Goal: Task Accomplishment & Management: Manage account settings

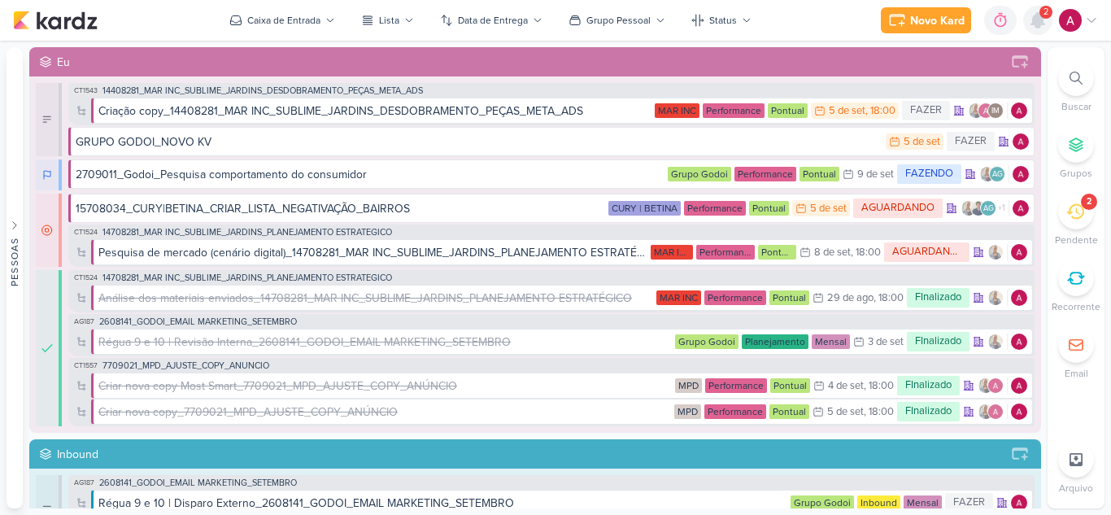
click at [1009, 19] on icon at bounding box center [1037, 20] width 13 height 15
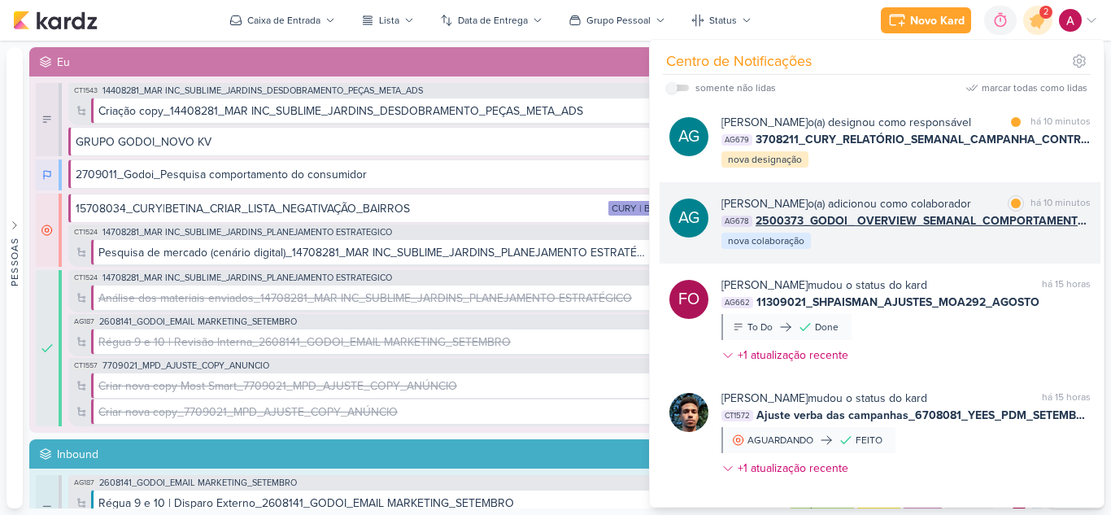
click at [944, 251] on div "[PERSON_NAME] o(a) adicionou como colaborador marcar como lida há 10 minutos AG…" at bounding box center [906, 222] width 369 height 55
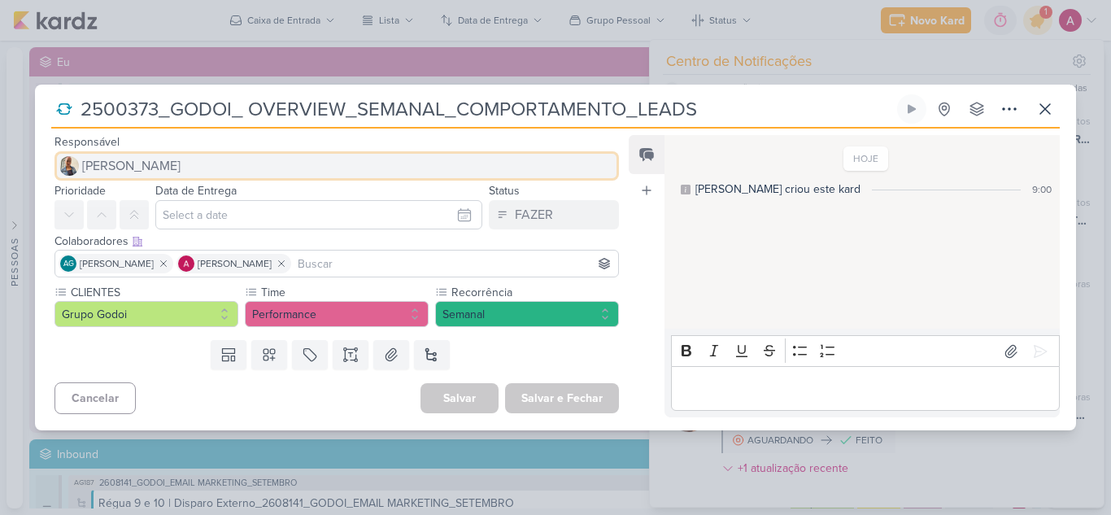
click at [141, 165] on span "[PERSON_NAME]" at bounding box center [131, 166] width 98 height 20
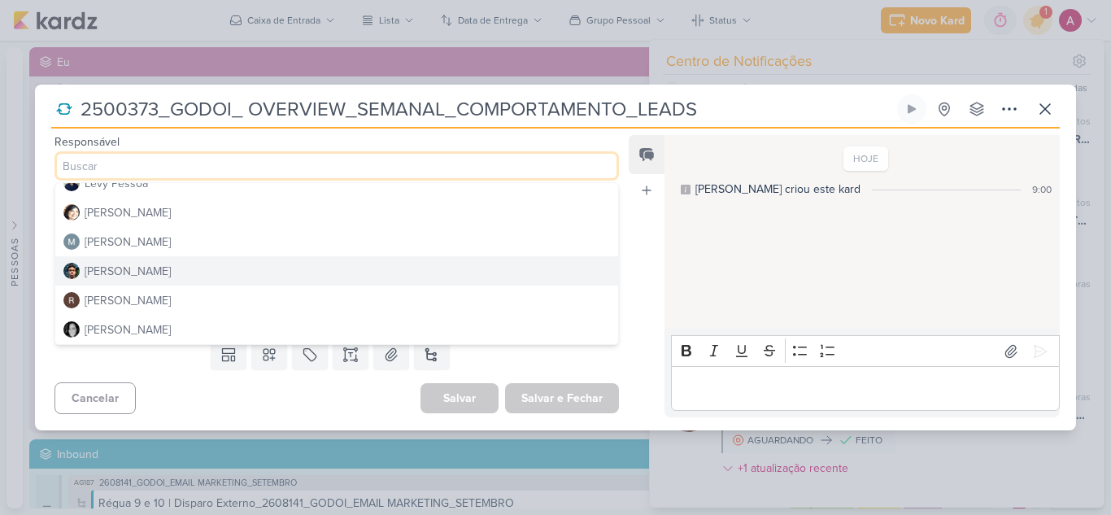
scroll to position [307, 0]
click at [164, 263] on div "[PERSON_NAME]" at bounding box center [128, 271] width 86 height 17
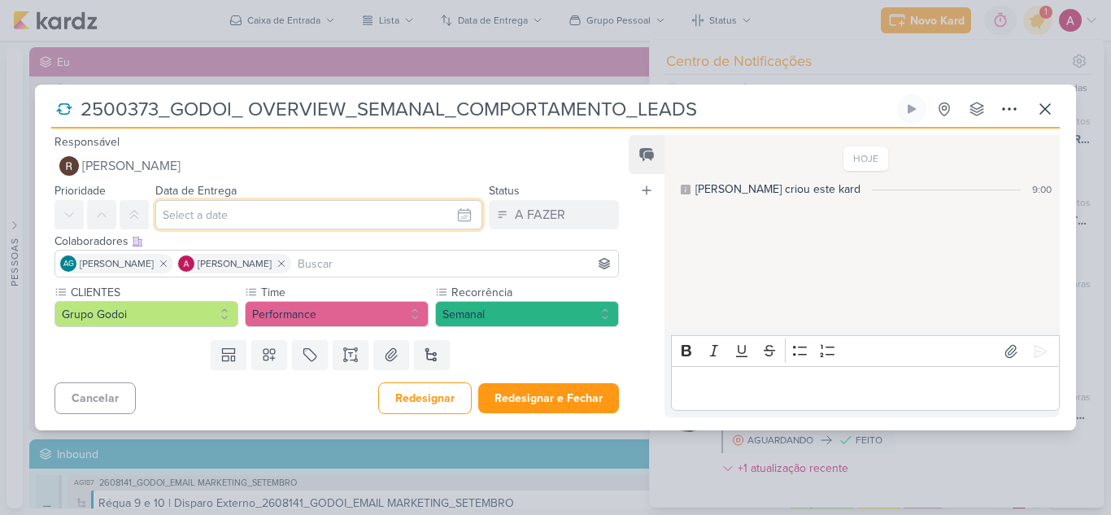
click at [284, 220] on input "text" at bounding box center [318, 214] width 327 height 29
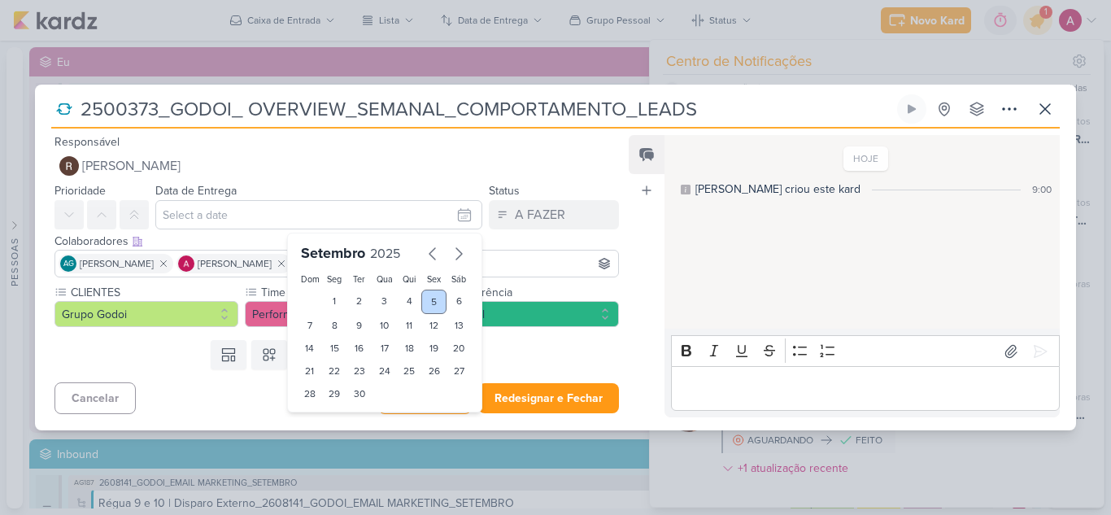
click at [425, 306] on div "5" at bounding box center [433, 302] width 25 height 24
type input "5 de setembro de 2025 às 23:59"
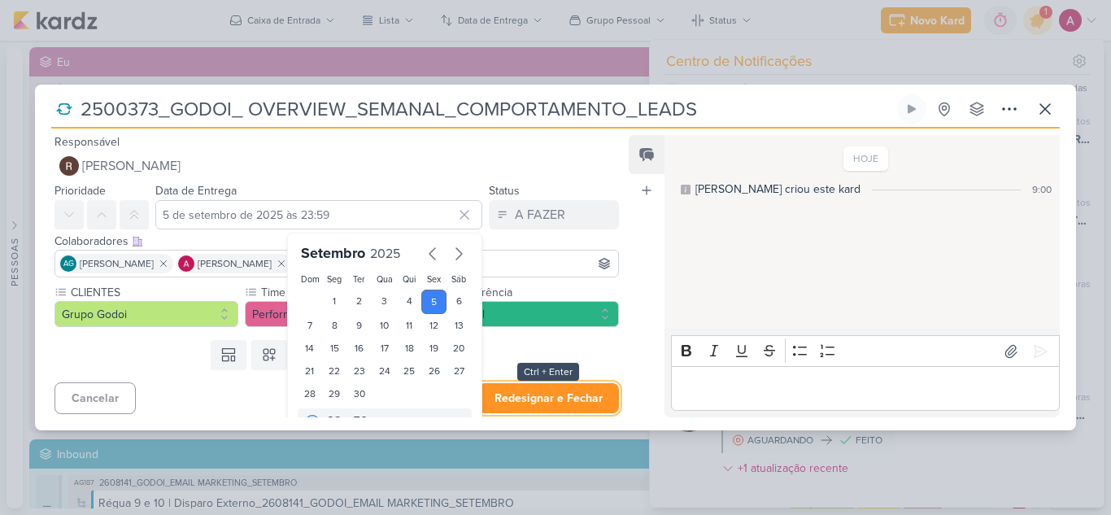
click at [562, 403] on button "Redesignar e Fechar" at bounding box center [548, 398] width 141 height 30
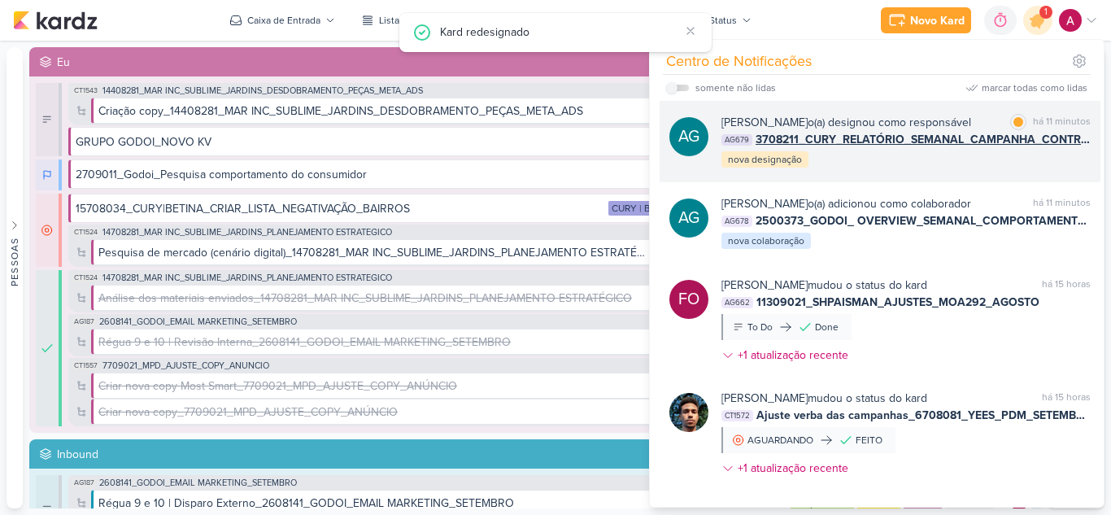
click at [953, 182] on div "AG [PERSON_NAME] o(a) designou como responsável marcar como lida há 11 minutos …" at bounding box center [880, 141] width 441 height 81
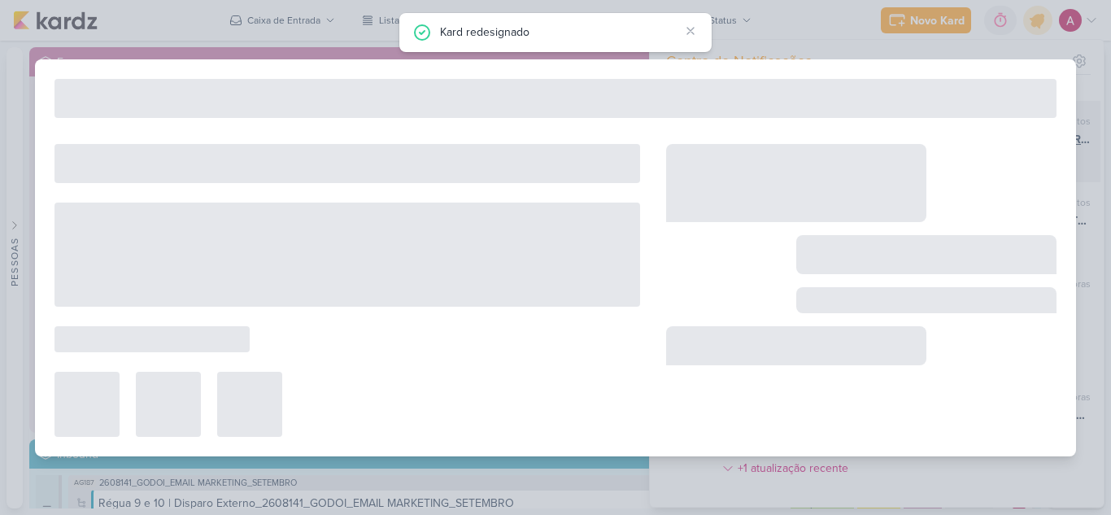
type input "3708211_CURY_RELATÓRIO_SEMANAL_CAMPANHA_CONTRATAÇÃO_RJ"
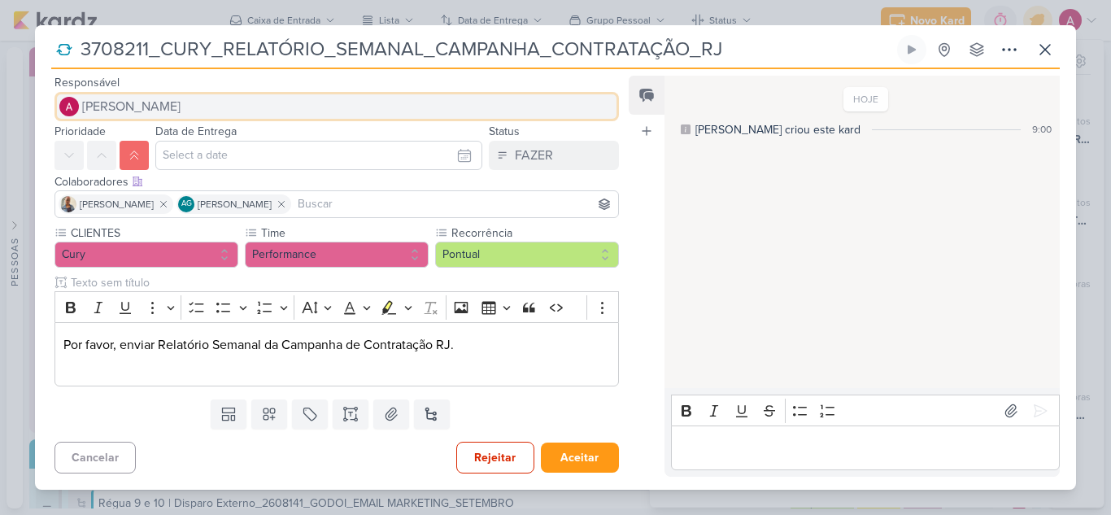
click at [130, 94] on button "[PERSON_NAME]" at bounding box center [337, 106] width 565 height 29
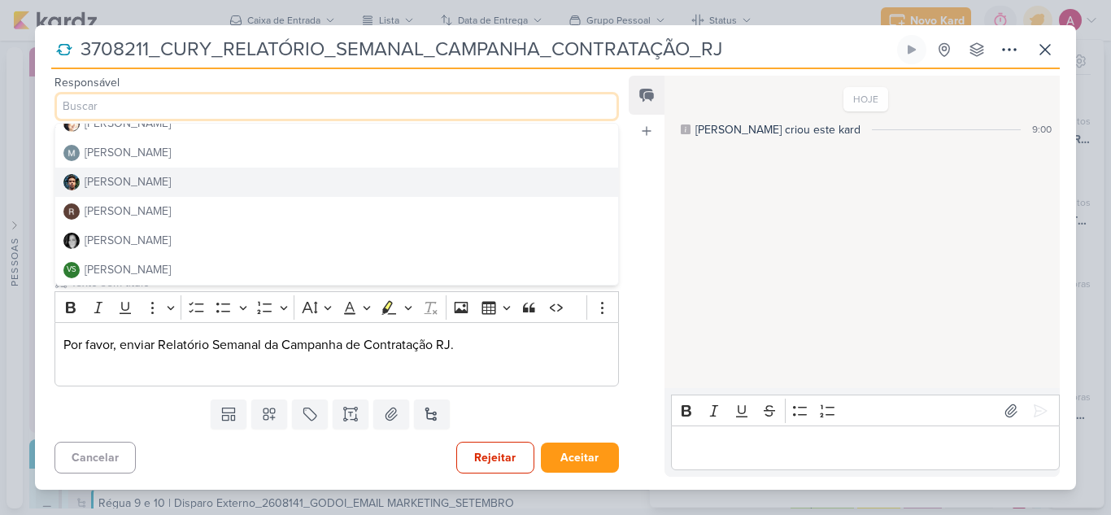
click at [204, 185] on button "[PERSON_NAME]" at bounding box center [336, 182] width 563 height 29
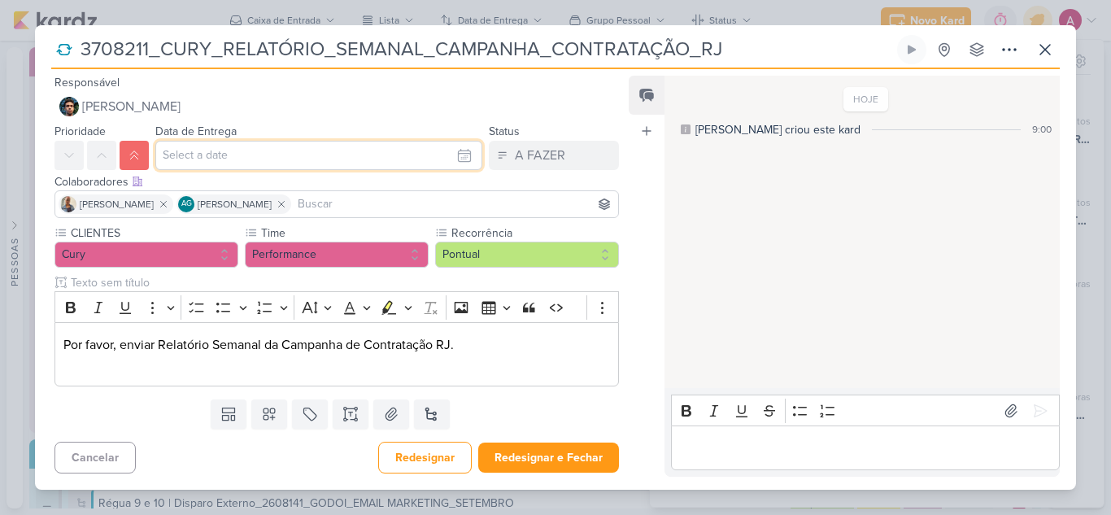
click at [216, 159] on input "text" at bounding box center [318, 155] width 327 height 29
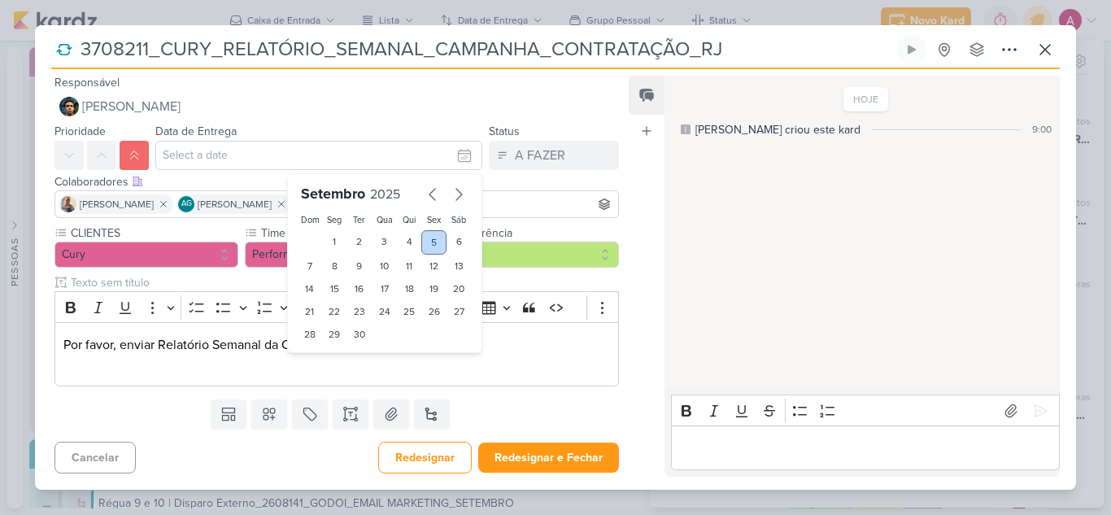
click at [429, 249] on div "5" at bounding box center [433, 242] width 25 height 24
type input "5 de setembro de 2025 às 23:59"
click at [528, 347] on p "Por favor, enviar Relatório Semanal da Campanha de Contratação RJ." at bounding box center [336, 354] width 547 height 39
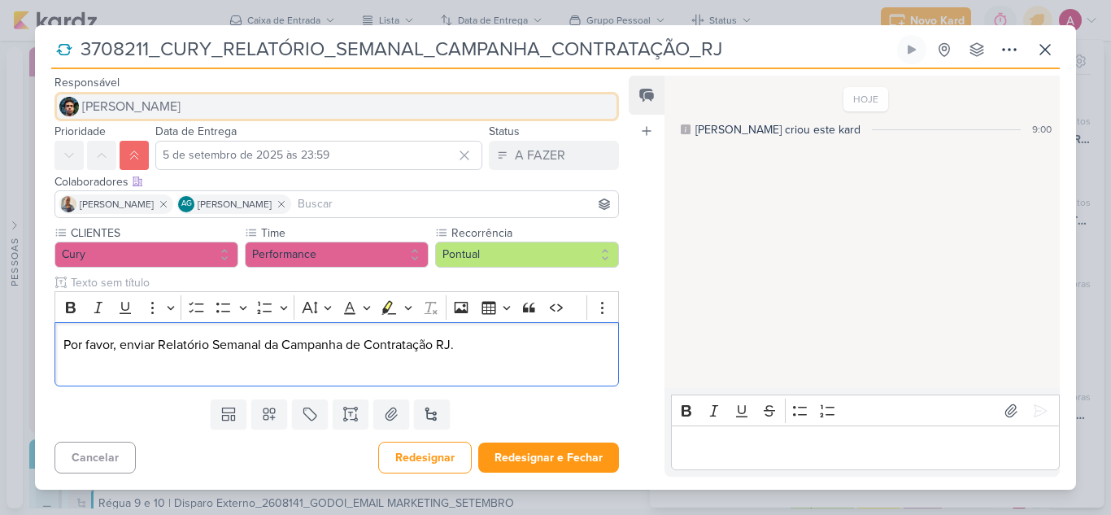
click at [98, 110] on span "[PERSON_NAME]" at bounding box center [131, 107] width 98 height 20
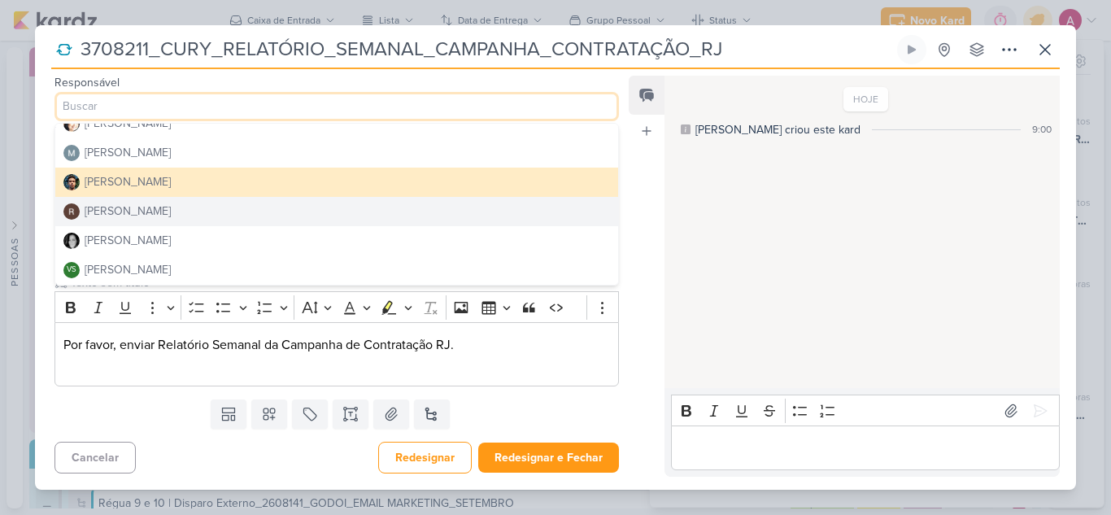
click at [252, 207] on button "[PERSON_NAME]" at bounding box center [336, 211] width 563 height 29
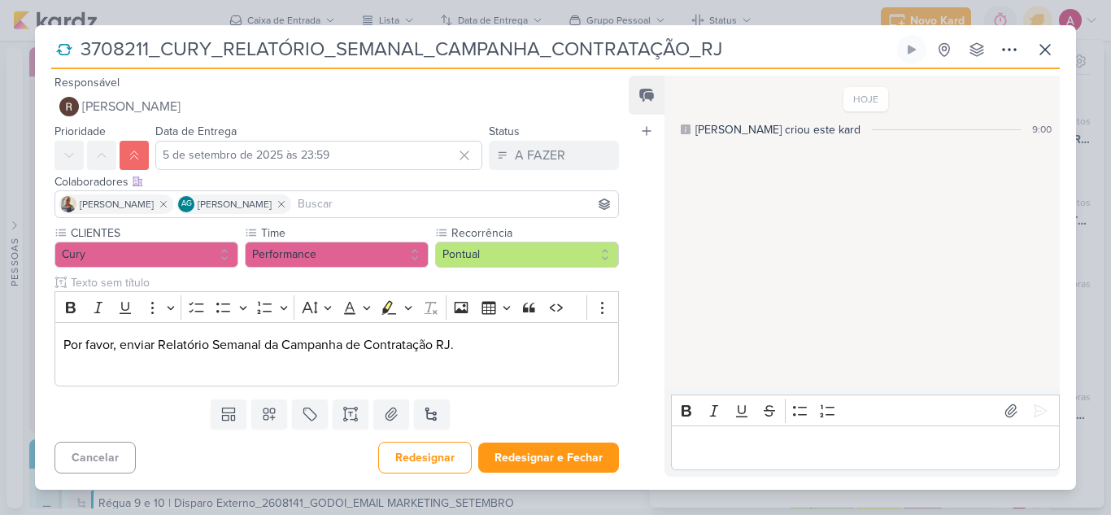
click at [346, 208] on input at bounding box center [454, 204] width 320 height 20
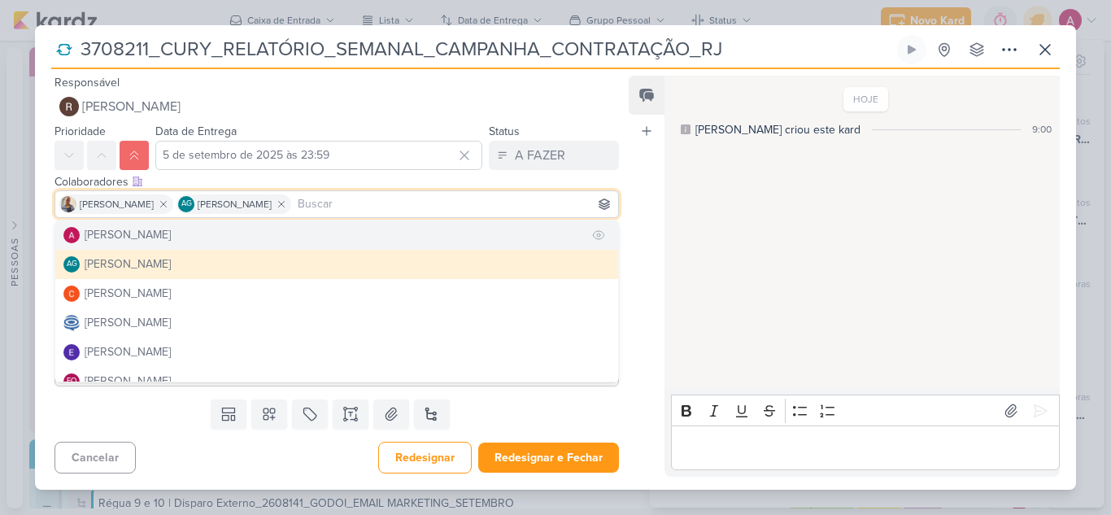
click at [343, 227] on button "[PERSON_NAME]" at bounding box center [336, 234] width 563 height 29
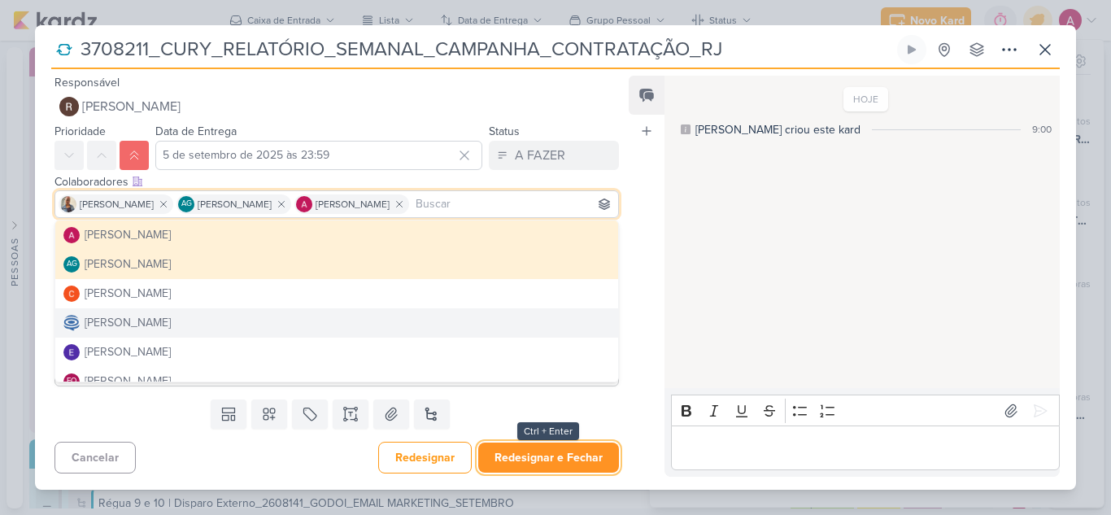
click at [572, 443] on button "Redesignar e Fechar" at bounding box center [548, 458] width 141 height 30
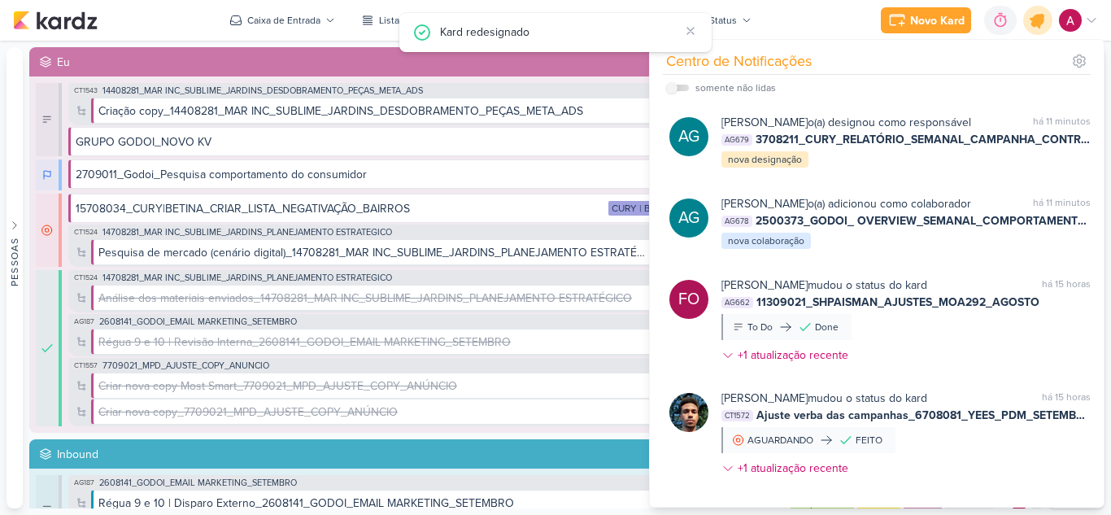
click at [1009, 22] on icon at bounding box center [1038, 21] width 28 height 28
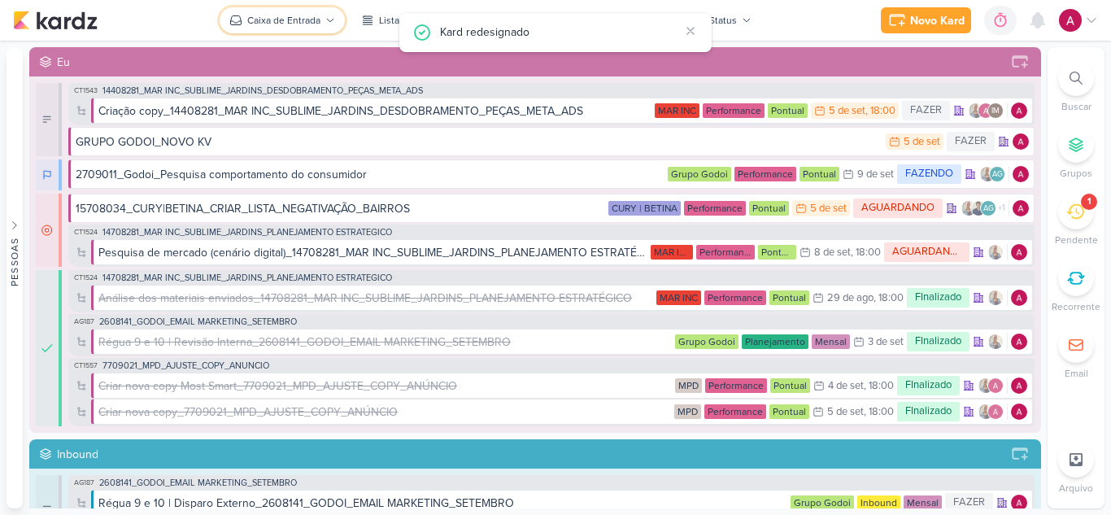
click at [272, 20] on div "Caixa de Entrada" at bounding box center [283, 20] width 73 height 15
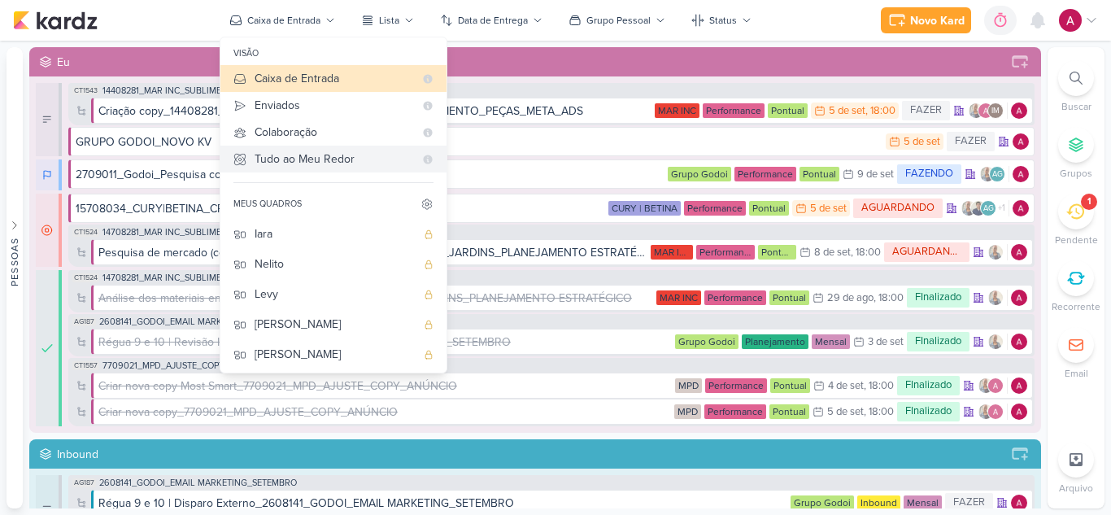
click at [317, 159] on div "Tudo ao Meu Redor" at bounding box center [334, 158] width 159 height 17
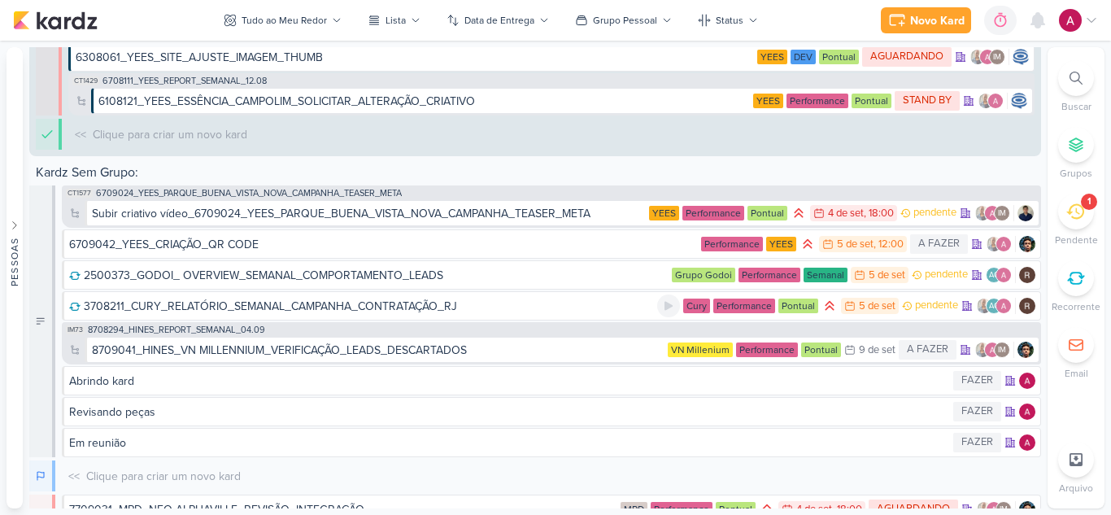
scroll to position [6589, 0]
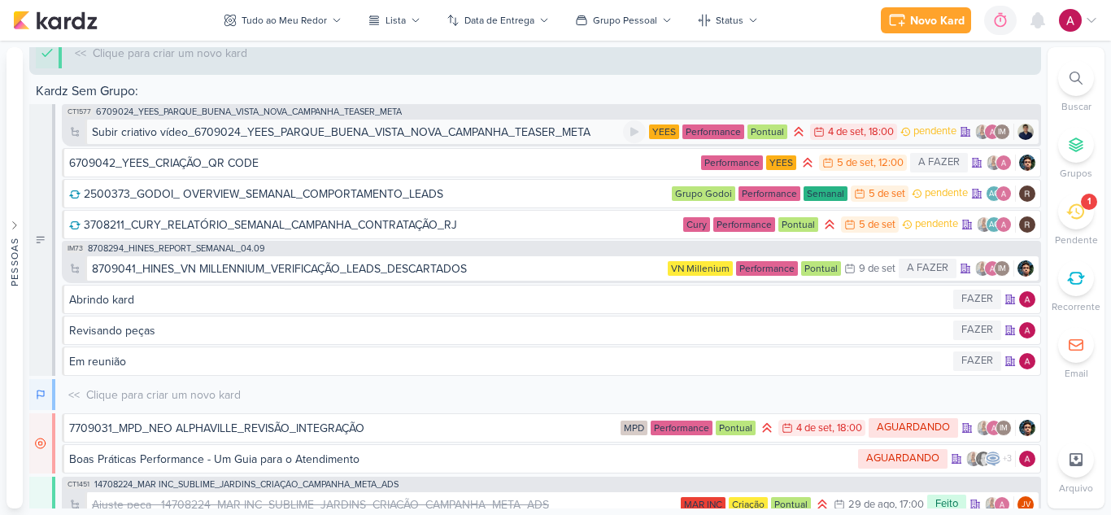
click at [493, 132] on div "Subir criativo vídeo_6709024_YEES_PARQUE_BUENA_VISTA_NOVA_CAMPANHA_TEASER_META" at bounding box center [341, 132] width 499 height 17
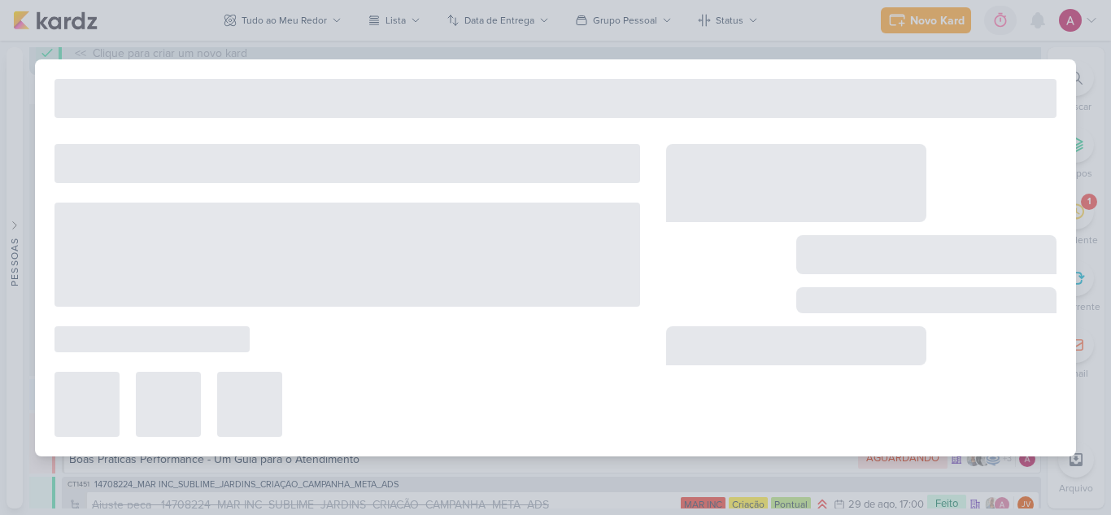
type input "Subir criativo vídeo_6709024_YEES_PARQUE_BUENA_VISTA_NOVA_CAMPANHA_TEASER_META"
type input "[DATE] 18:00"
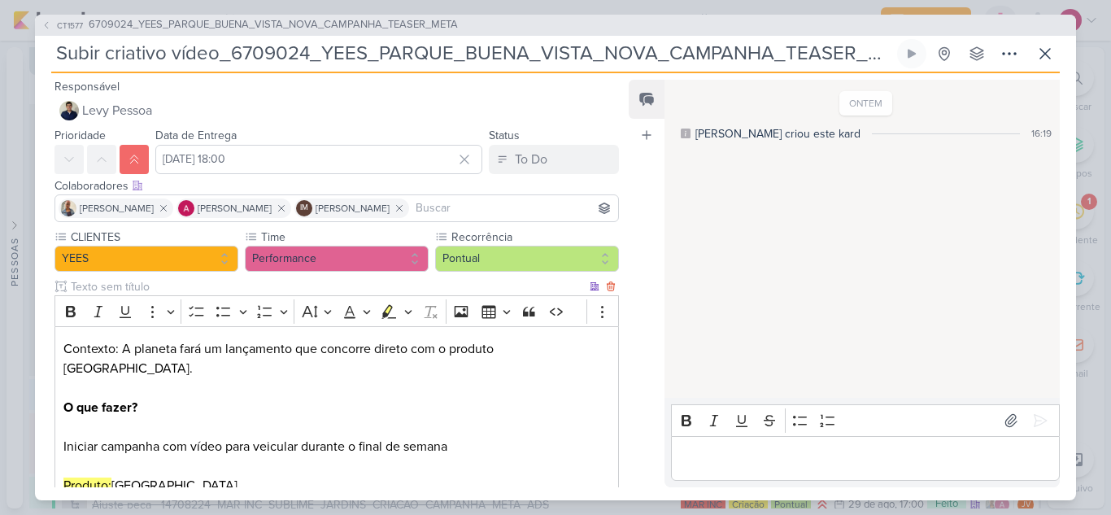
scroll to position [286, 0]
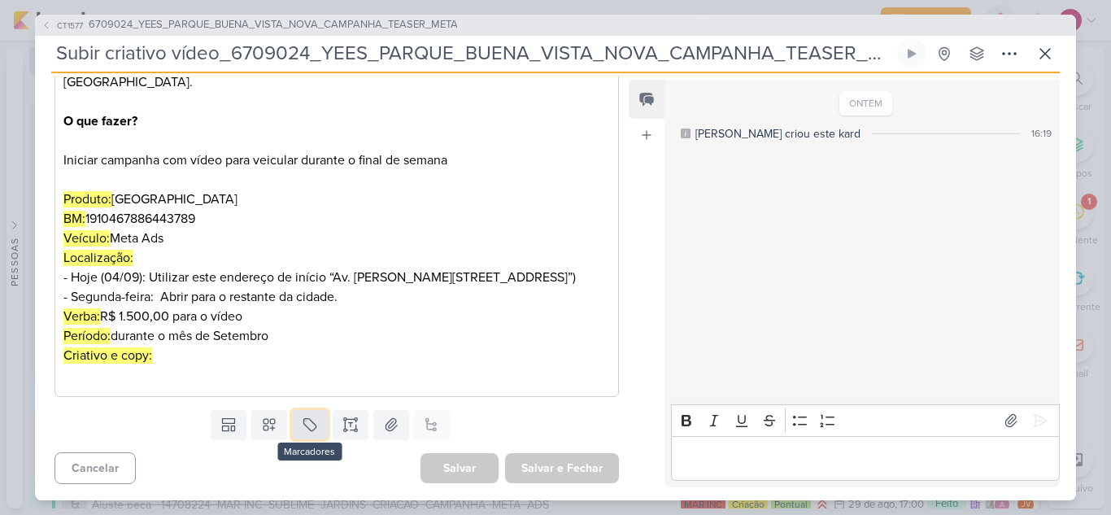
click at [297, 424] on button at bounding box center [310, 424] width 36 height 29
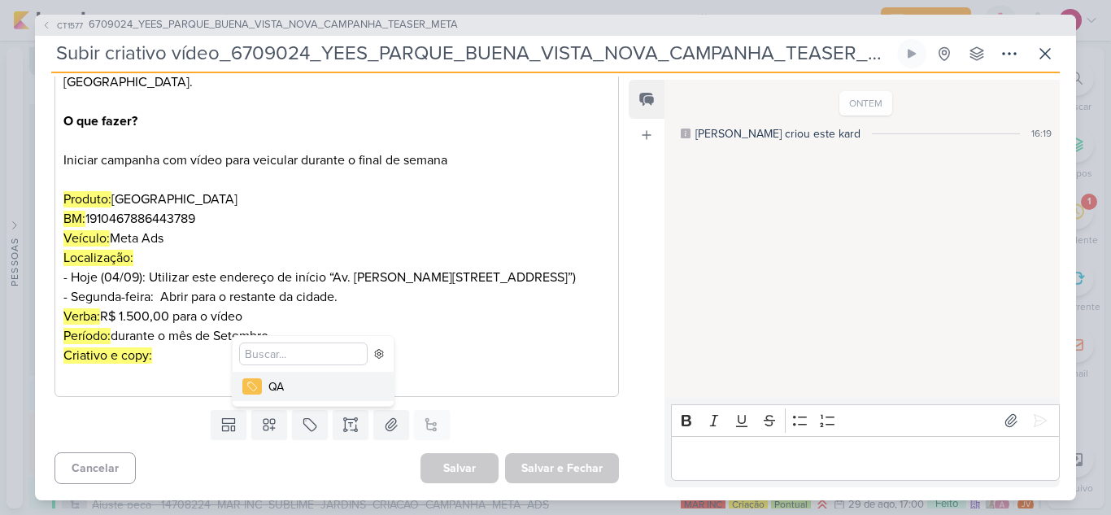
click at [277, 382] on div "QA" at bounding box center [321, 386] width 106 height 17
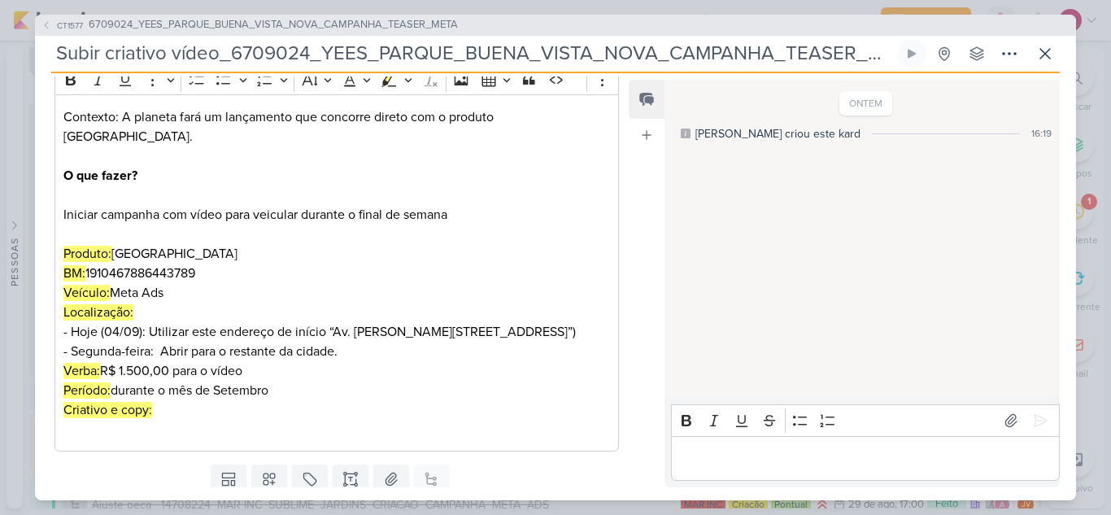
scroll to position [0, 0]
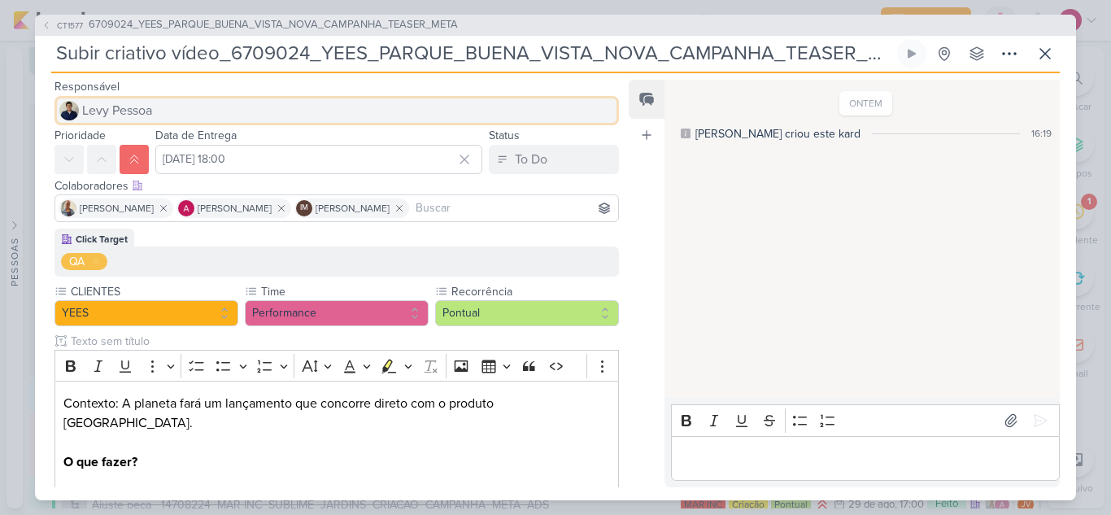
click at [190, 111] on button "Levy Pessoa" at bounding box center [337, 110] width 565 height 29
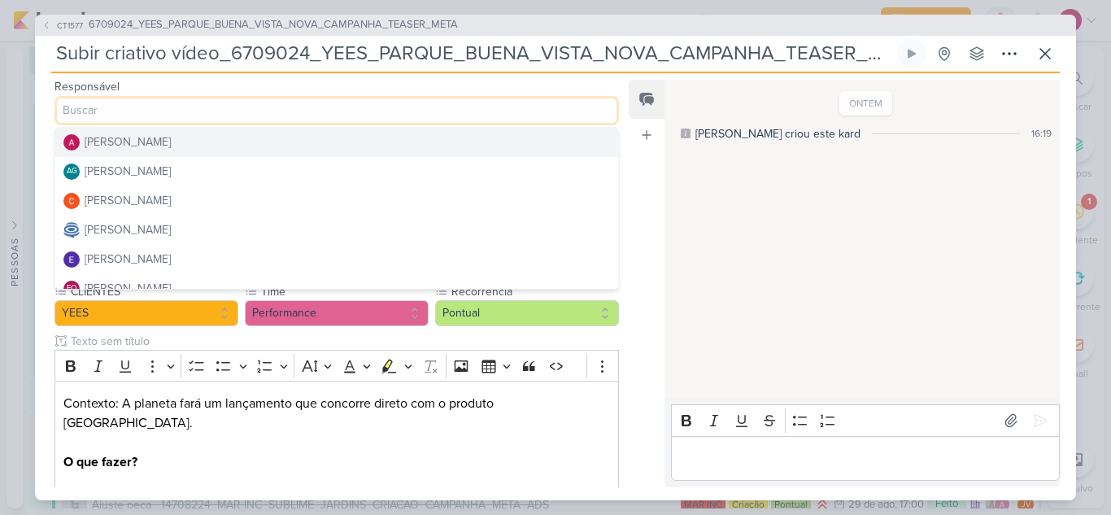
click at [642, 267] on div "Feed Atrelar email Solte o email para atrelar ao kard" at bounding box center [647, 284] width 36 height 408
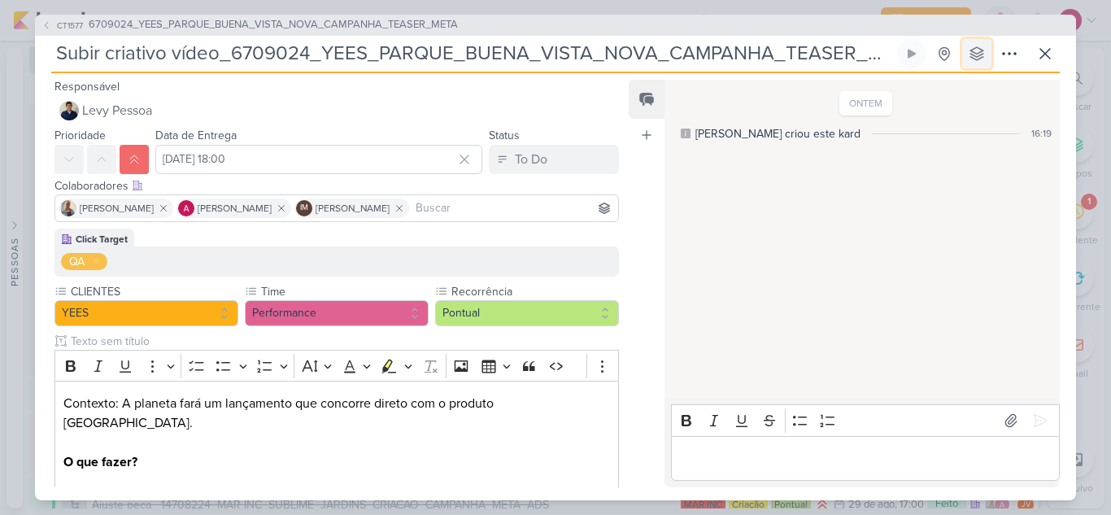
click at [986, 55] on button at bounding box center [976, 53] width 29 height 29
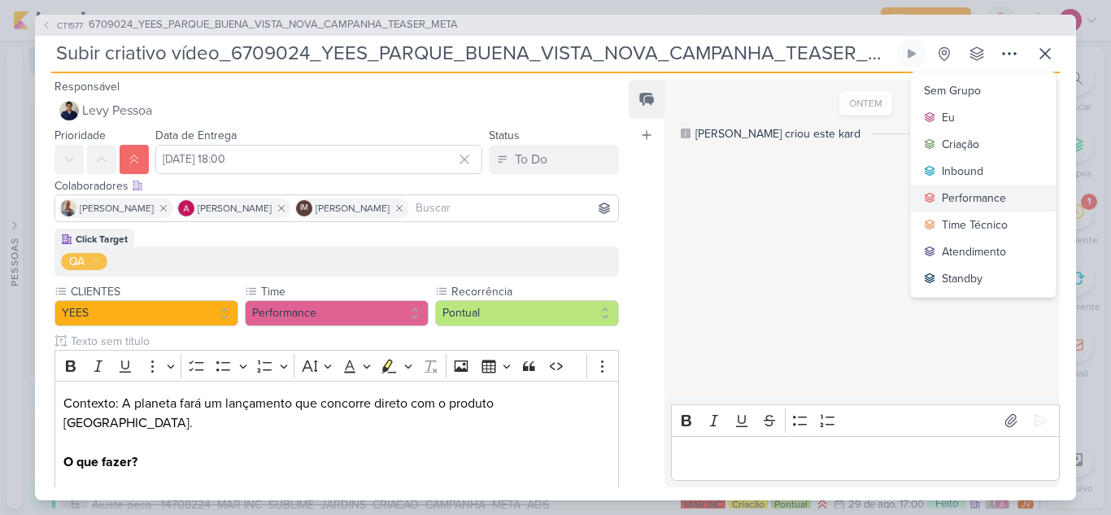
click at [974, 198] on div "Performance" at bounding box center [974, 198] width 64 height 17
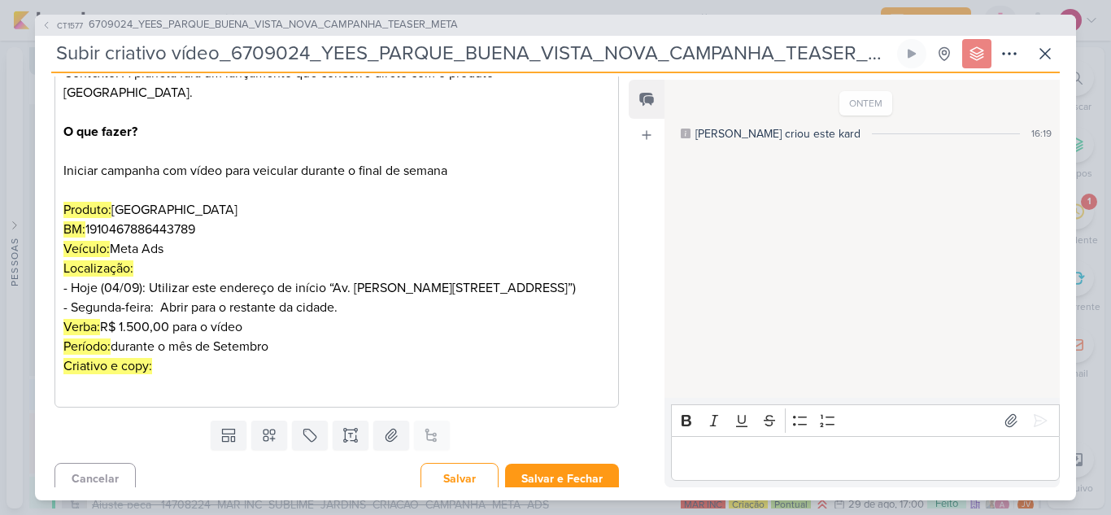
scroll to position [341, 0]
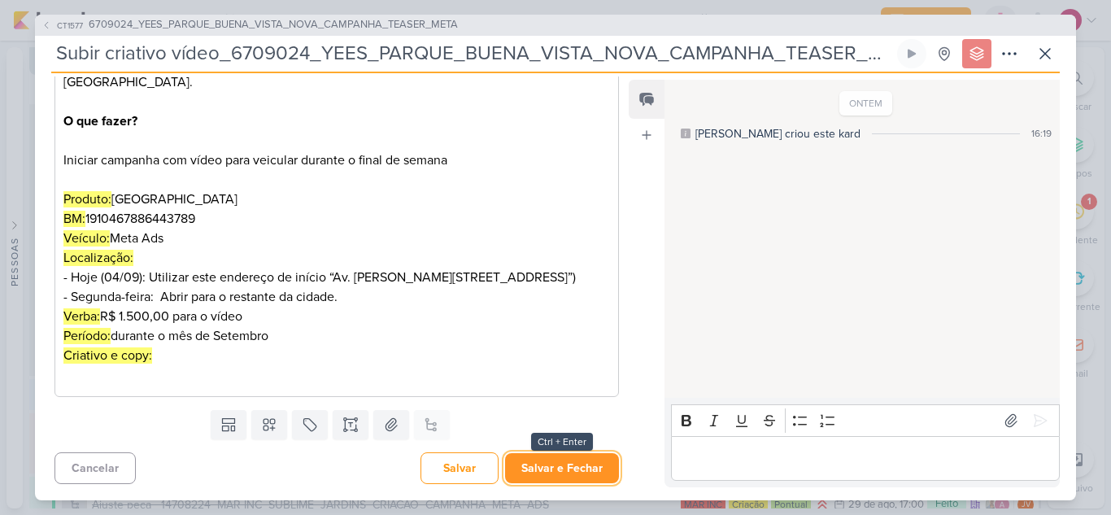
click at [569, 443] on button "Salvar e Fechar" at bounding box center [562, 468] width 114 height 30
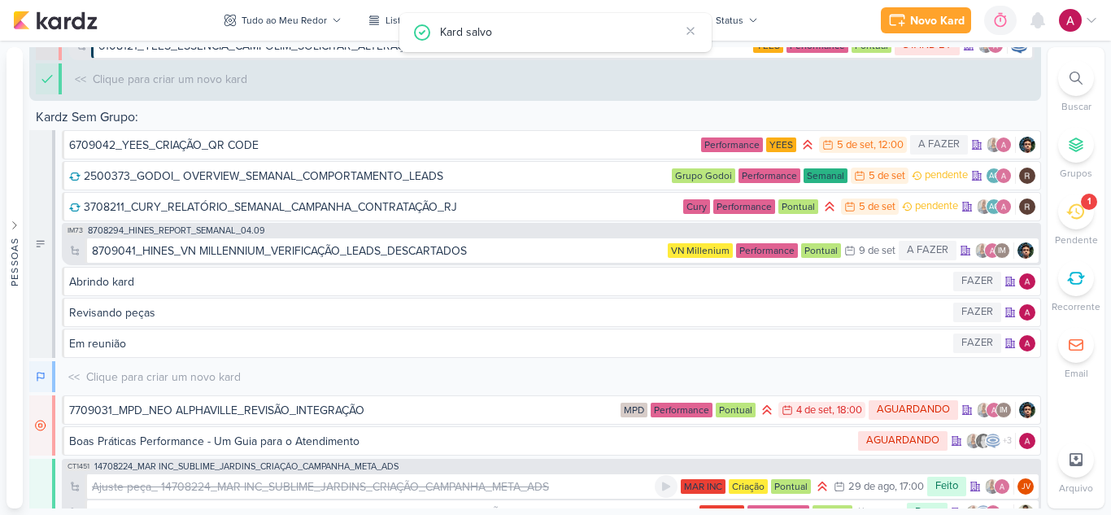
scroll to position [6615, 0]
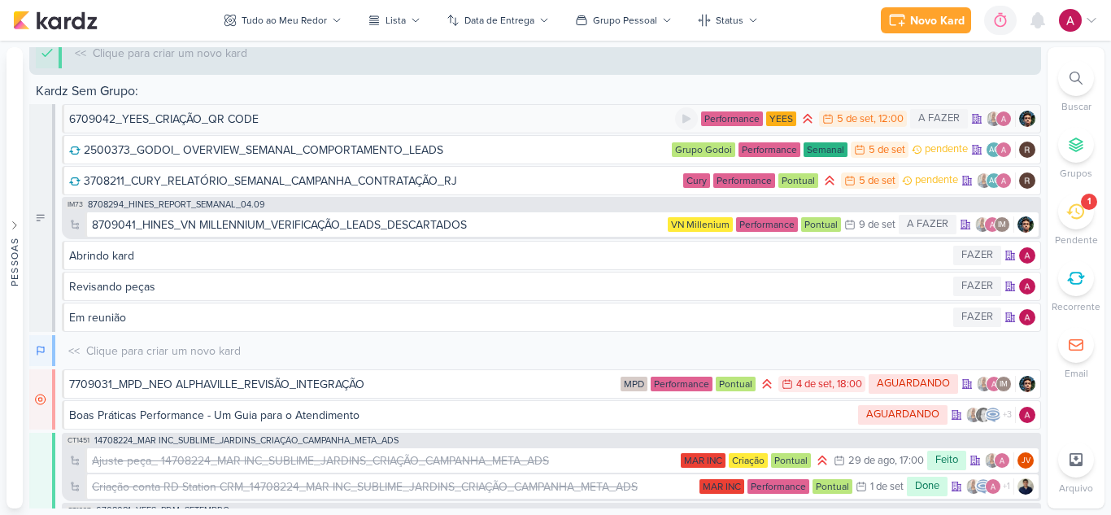
click at [372, 115] on div "6709042_YEES_CRIAÇÃO_QR CODE" at bounding box center [372, 119] width 606 height 17
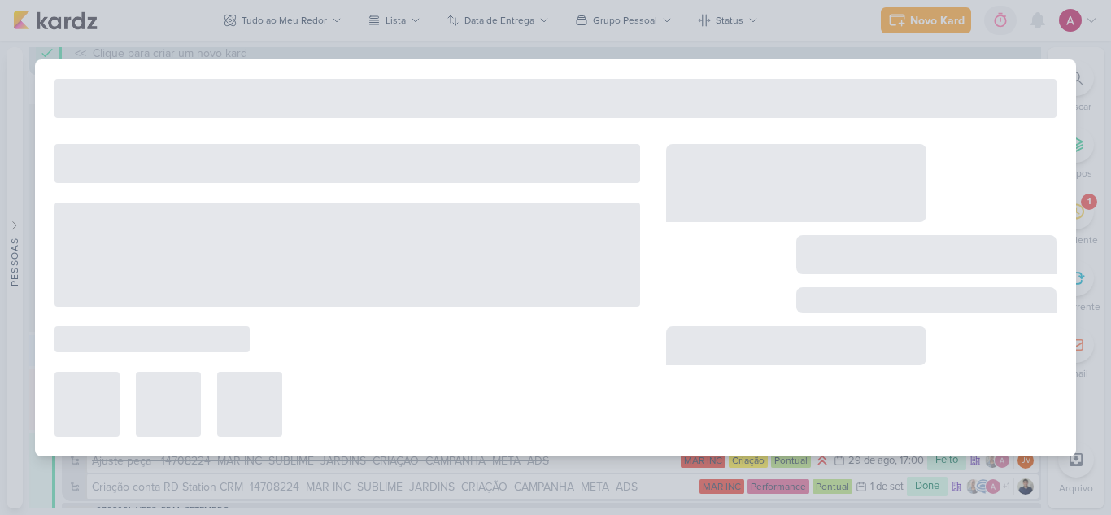
type input "6709042_YEES_CRIAÇÃO_QR CODE"
type input "[DATE] 12:00"
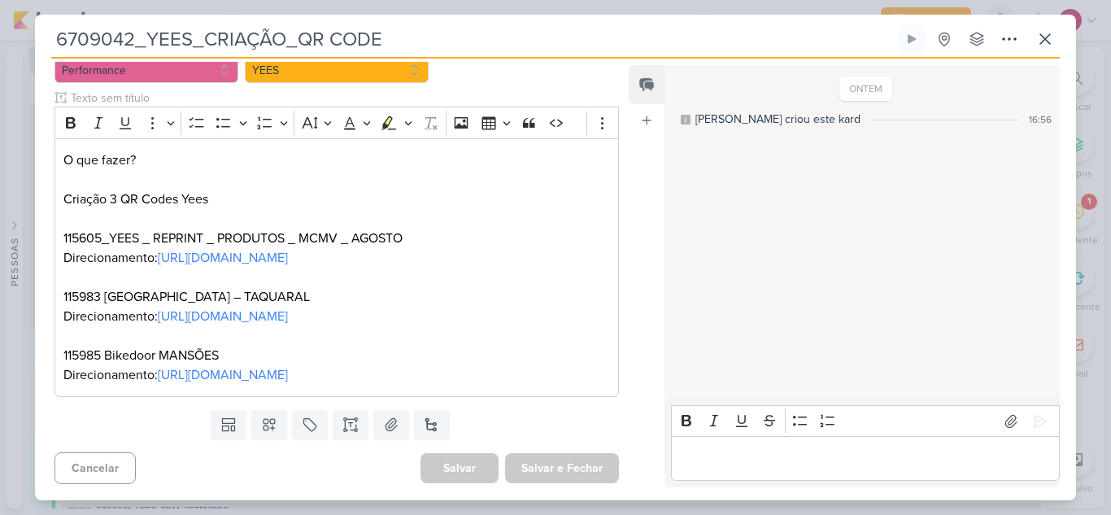
scroll to position [0, 0]
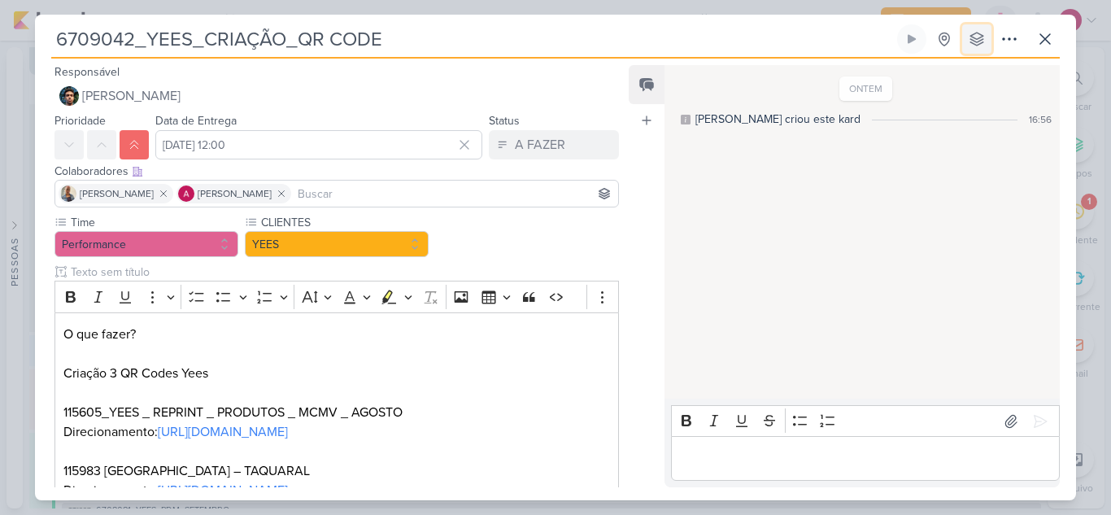
click at [967, 46] on button at bounding box center [976, 38] width 29 height 29
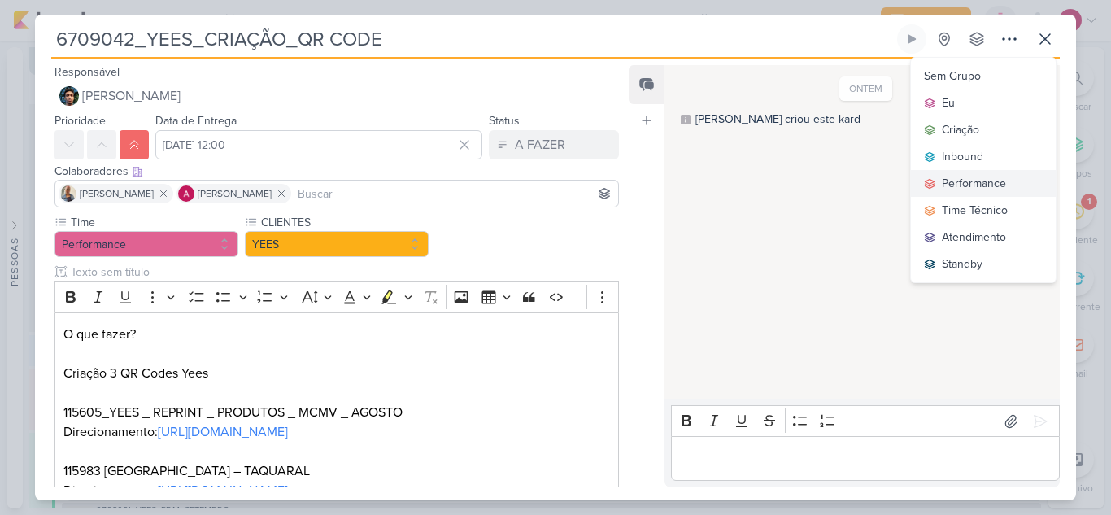
click at [987, 183] on div "Performance" at bounding box center [974, 183] width 64 height 17
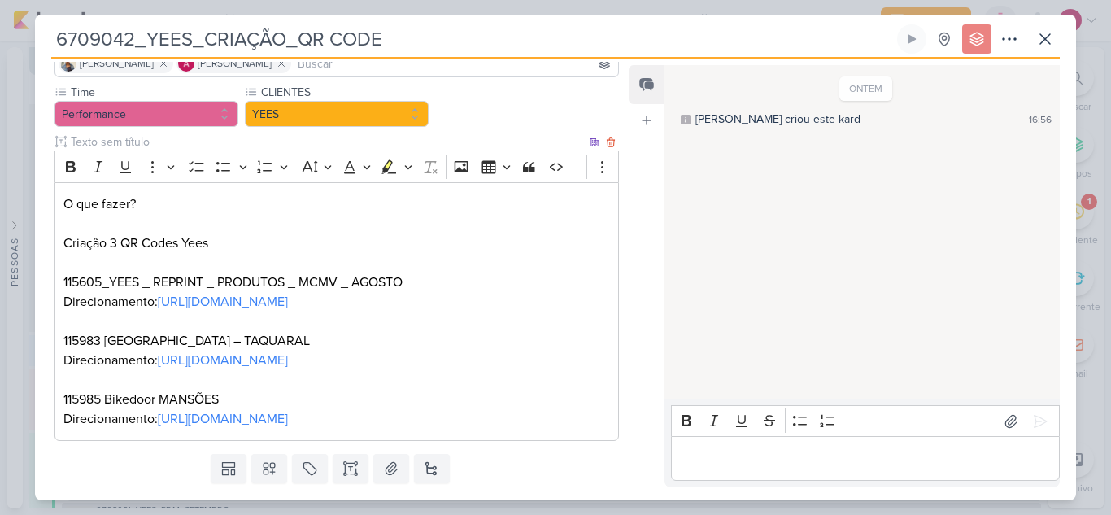
scroll to position [174, 0]
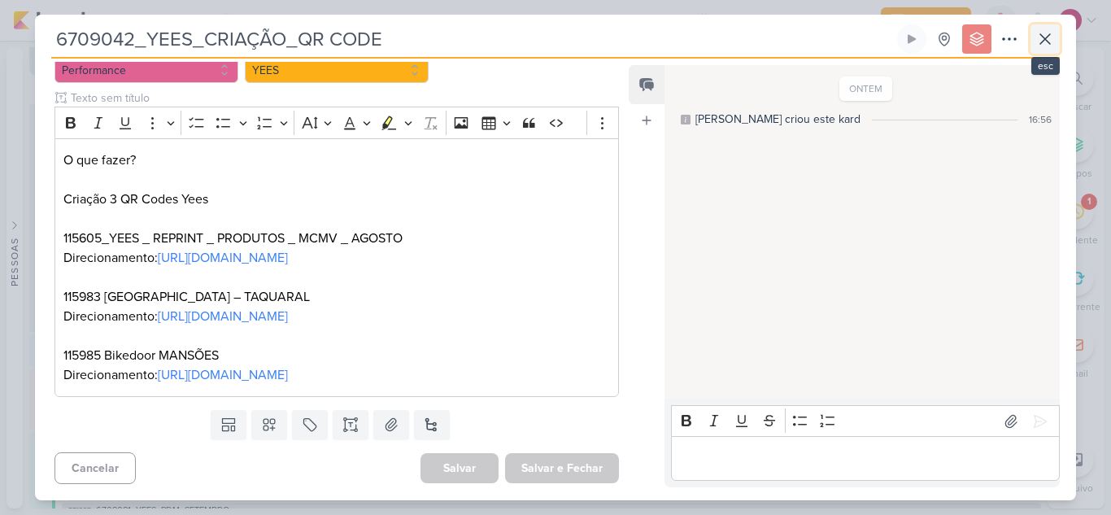
click at [1009, 50] on button at bounding box center [1045, 38] width 29 height 29
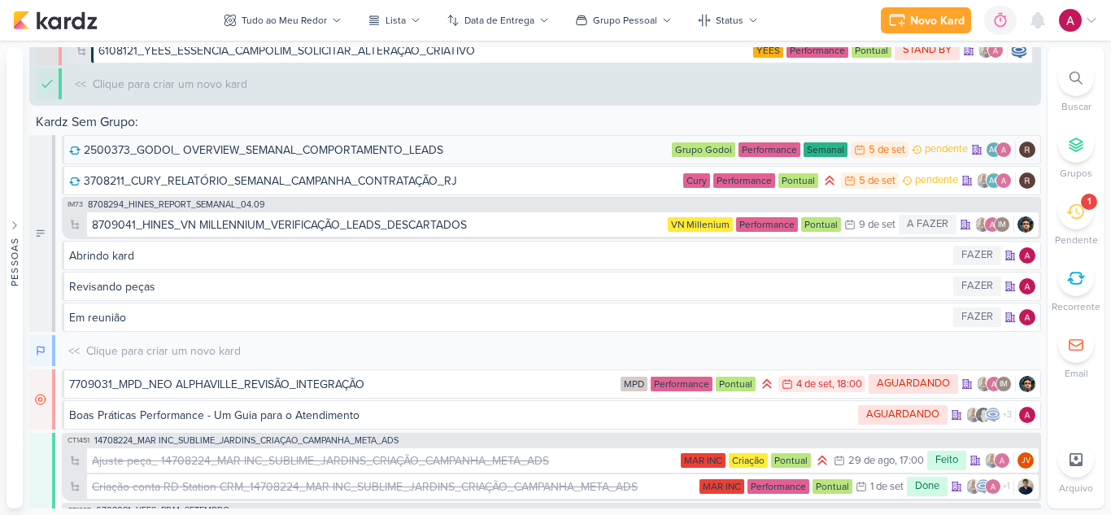
scroll to position [6646, 0]
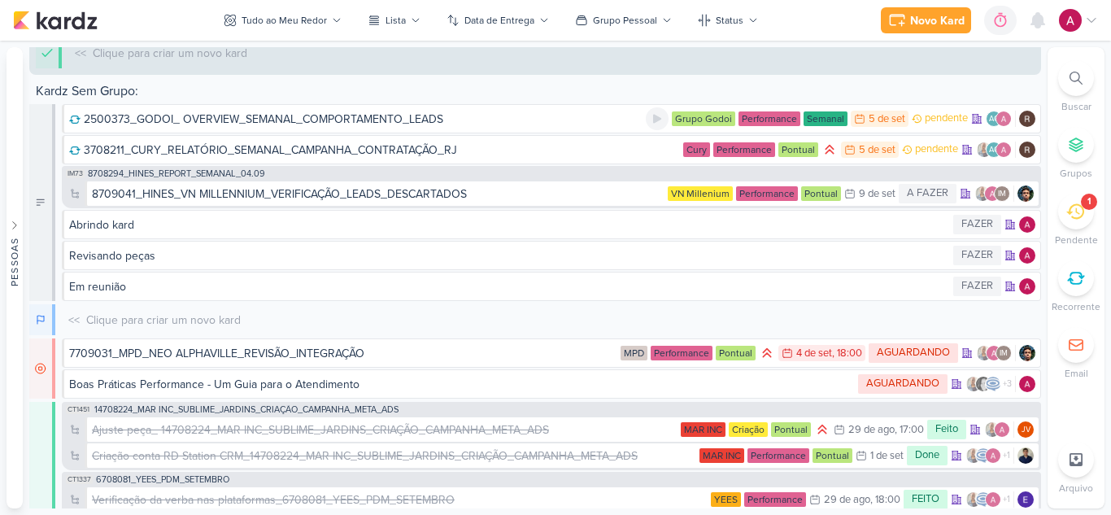
click at [340, 121] on div "2500373_GODOI_ OVERVIEW_SEMANAL_COMPORTAMENTO_LEADS" at bounding box center [264, 119] width 360 height 17
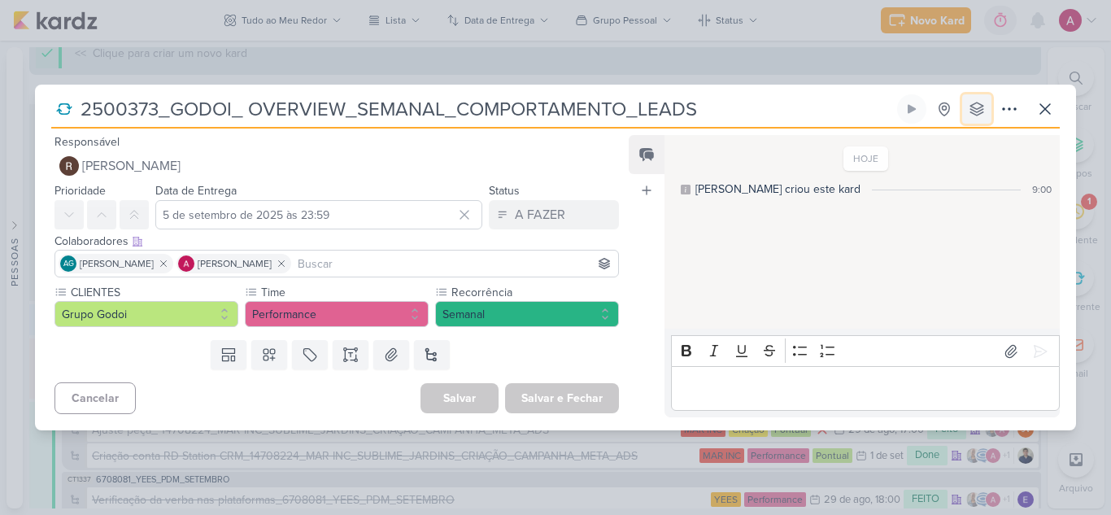
click at [974, 106] on icon at bounding box center [977, 109] width 16 height 16
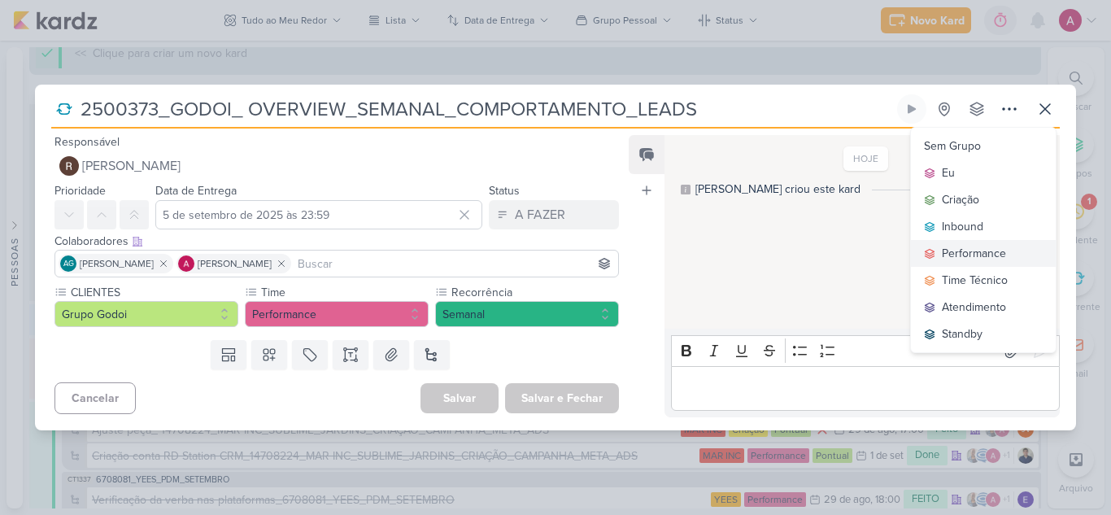
click at [970, 253] on div "Performance" at bounding box center [974, 253] width 64 height 17
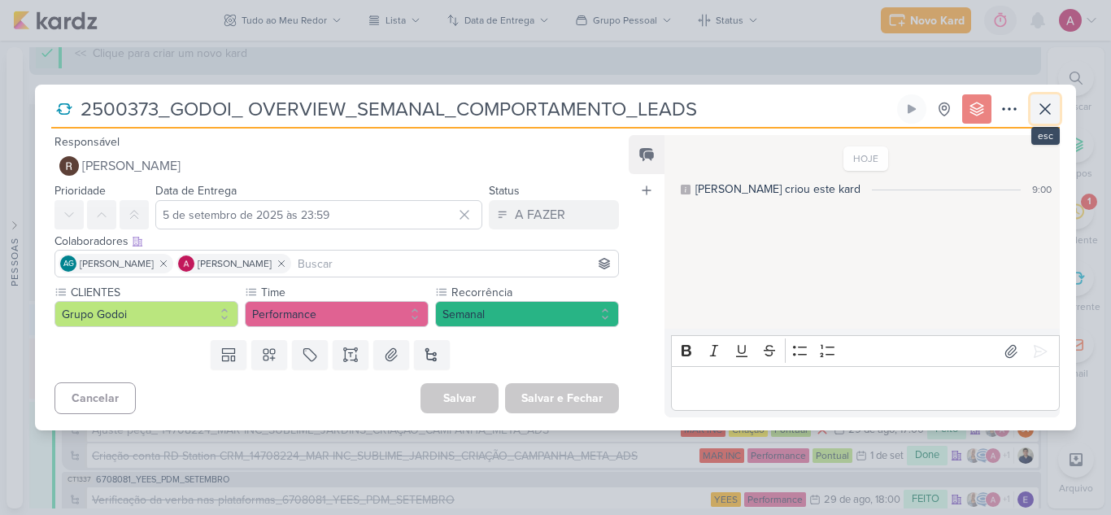
click at [1009, 115] on icon at bounding box center [1046, 109] width 20 height 20
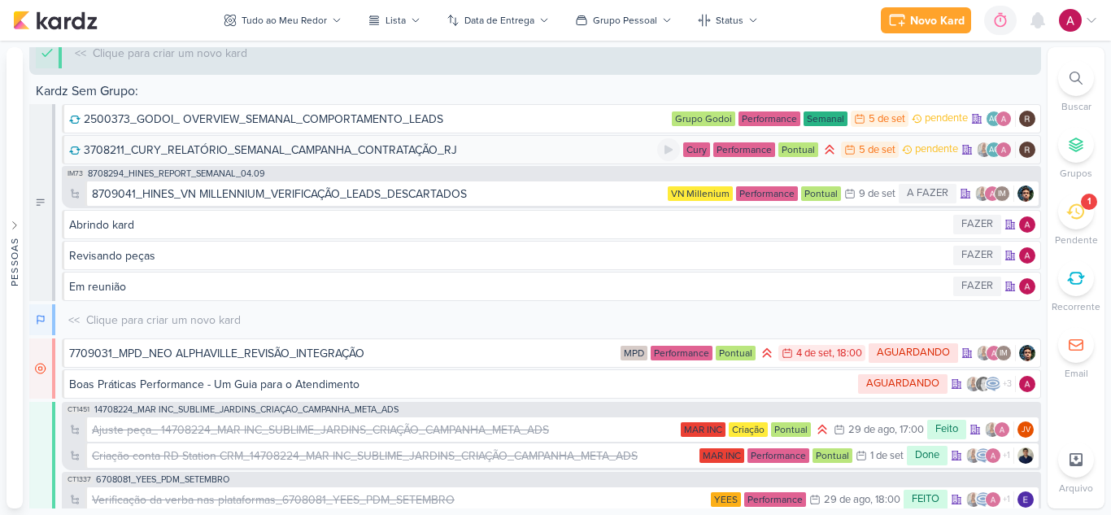
click at [430, 150] on div "3708211_CURY_RELATÓRIO_SEMANAL_CAMPANHA_CONTRATAÇÃO_RJ" at bounding box center [270, 150] width 373 height 17
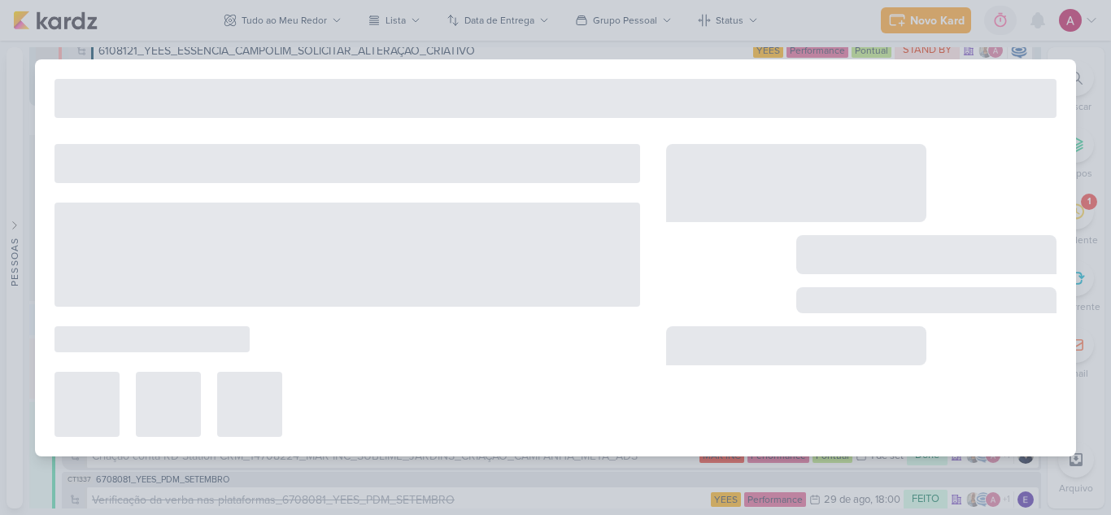
scroll to position [6677, 0]
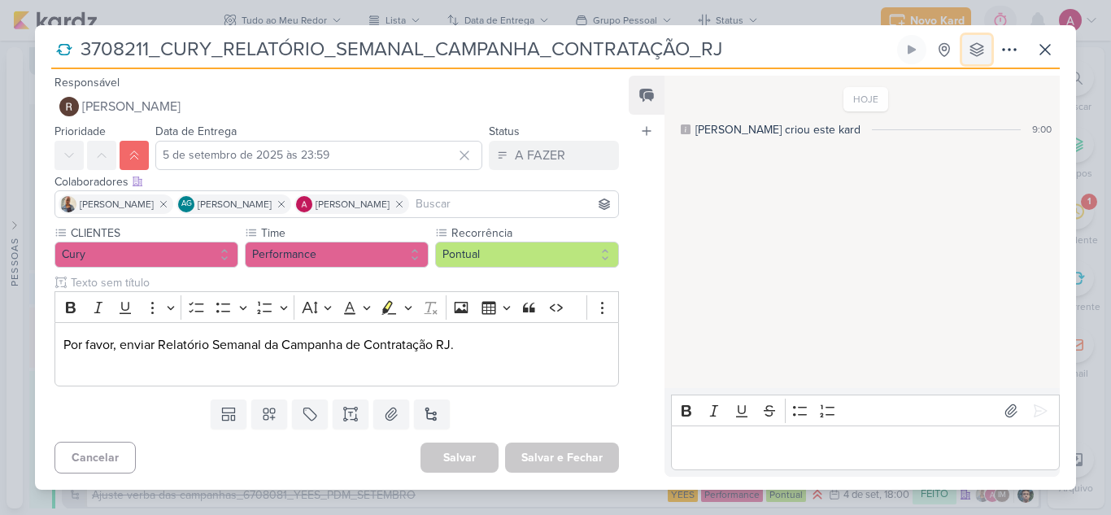
click at [979, 51] on icon at bounding box center [976, 49] width 13 height 13
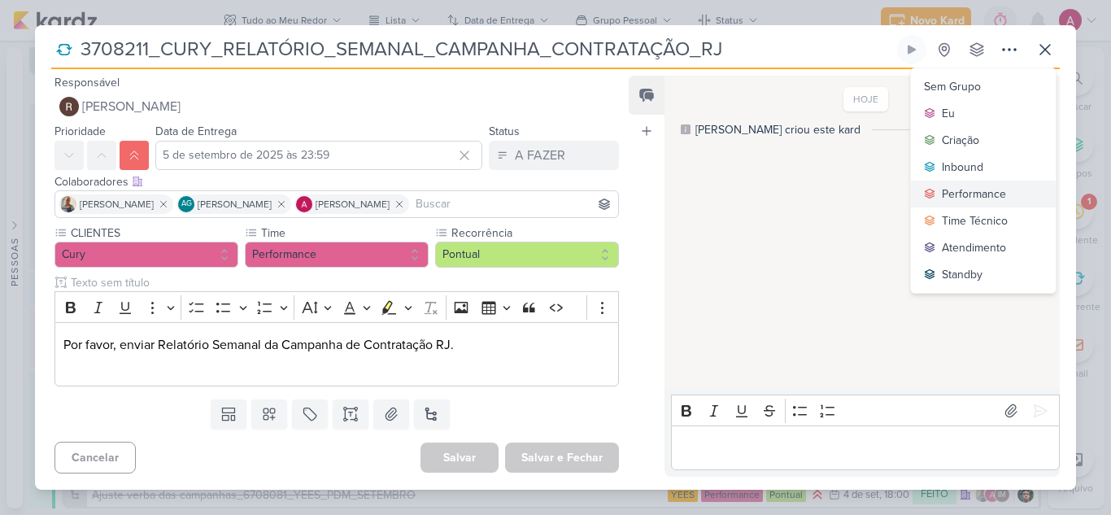
click at [986, 182] on button "Performance" at bounding box center [983, 194] width 145 height 27
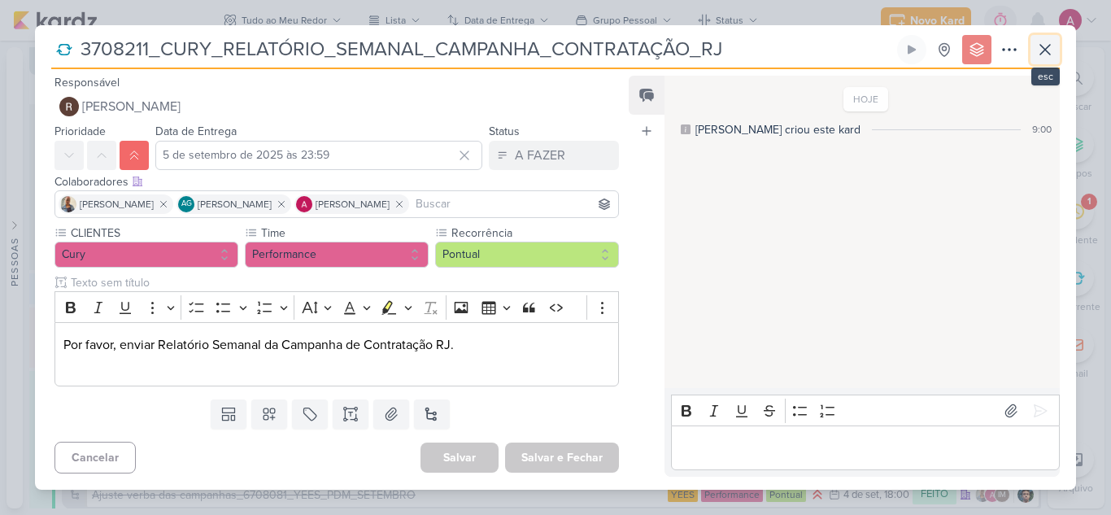
click at [1009, 59] on icon at bounding box center [1046, 50] width 20 height 20
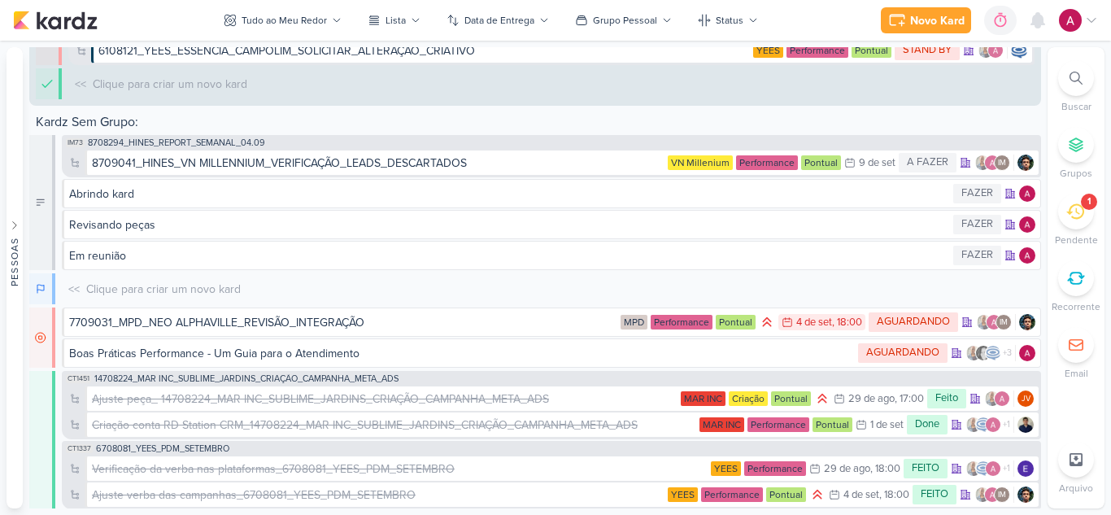
scroll to position [6708, 0]
